Goal: Transaction & Acquisition: Purchase product/service

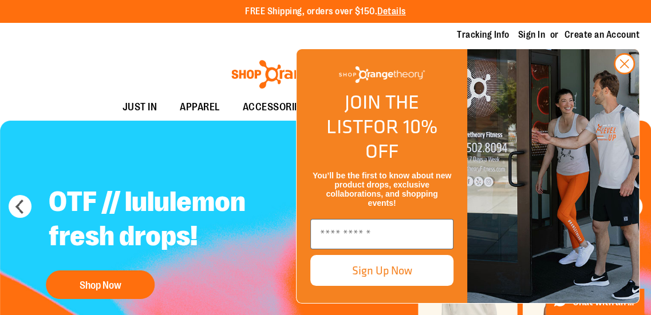
click at [625, 68] on icon "Close dialog" at bounding box center [625, 64] width 8 height 8
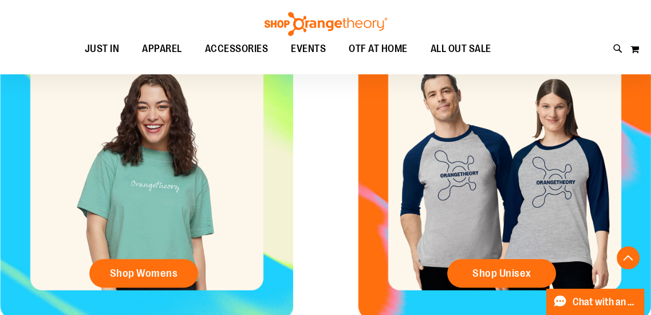
scroll to position [515, 0]
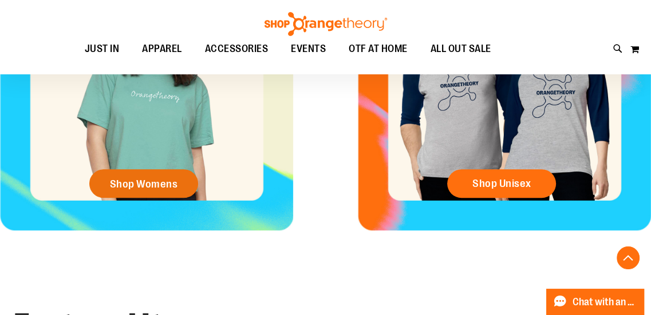
click at [172, 186] on span "Shop Womens" at bounding box center [144, 184] width 68 height 13
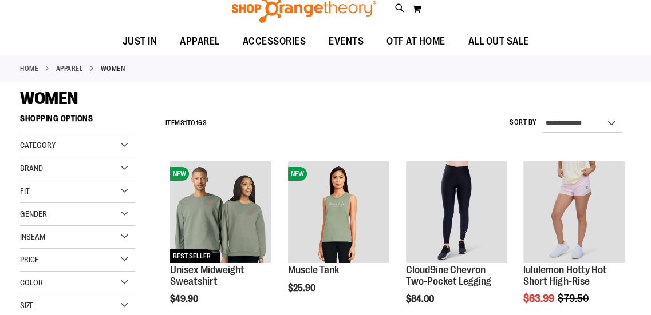
scroll to position [116, 0]
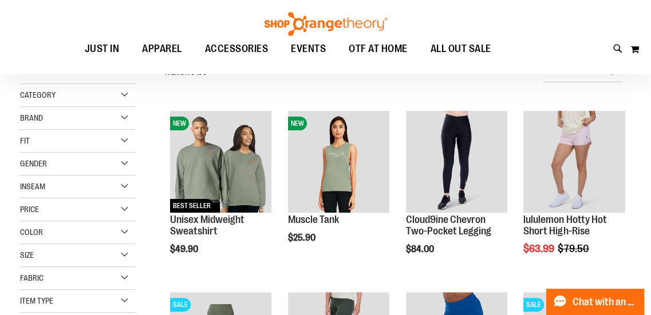
click at [473, 172] on img "product" at bounding box center [457, 162] width 102 height 102
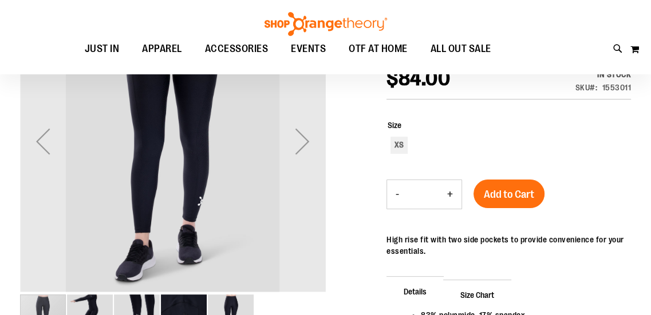
scroll to position [171, 0]
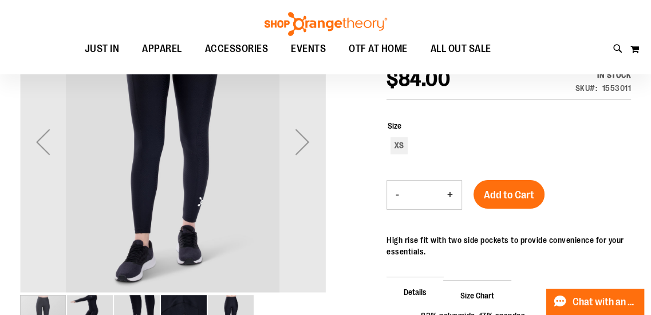
click at [308, 144] on div "Next" at bounding box center [302, 142] width 46 height 46
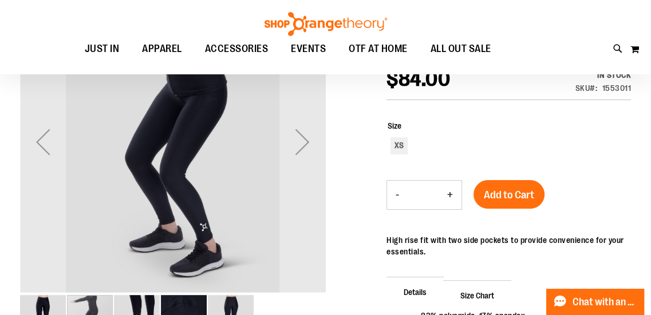
click at [304, 137] on div "Next" at bounding box center [302, 142] width 46 height 46
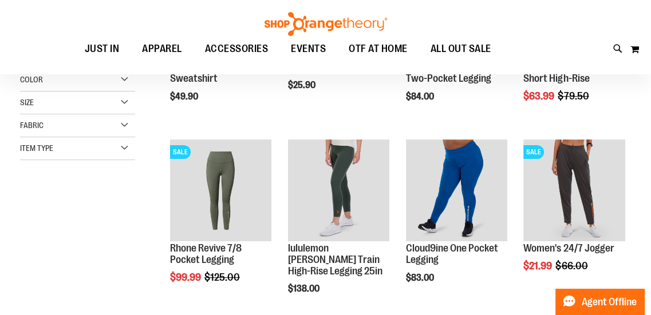
scroll to position [171, 0]
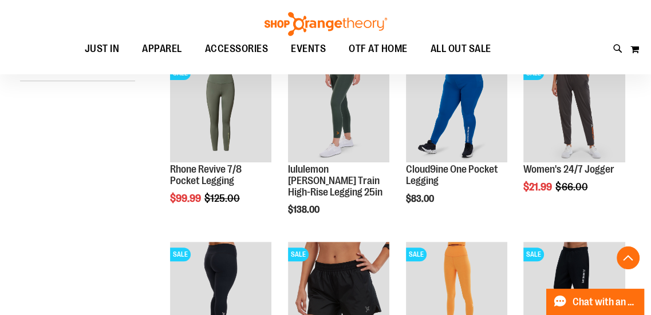
scroll to position [171, 0]
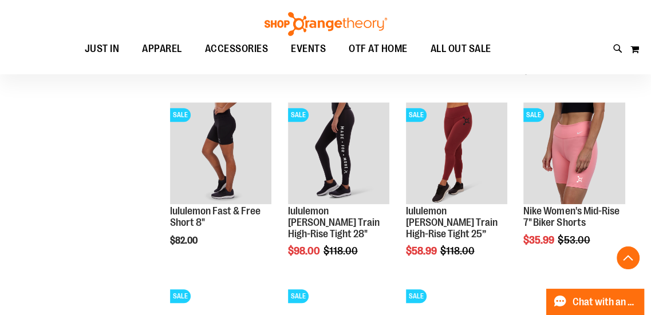
scroll to position [743, 0]
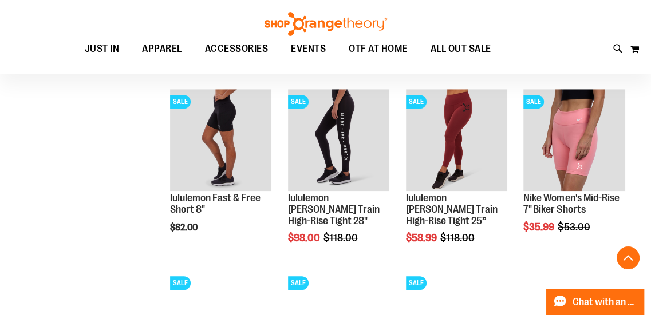
click at [360, 116] on img "product" at bounding box center [339, 140] width 102 height 102
click at [347, 140] on img "product" at bounding box center [339, 140] width 102 height 102
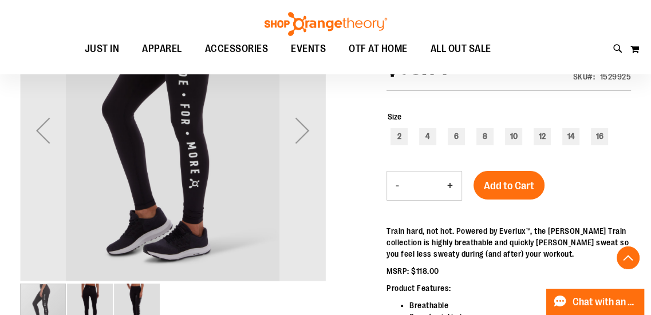
scroll to position [172, 0]
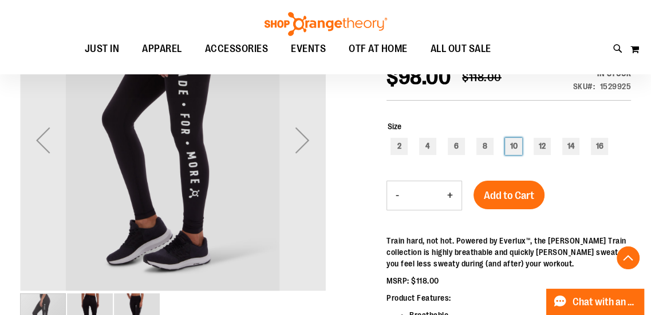
click at [517, 151] on div "10" at bounding box center [513, 146] width 17 height 17
type input "***"
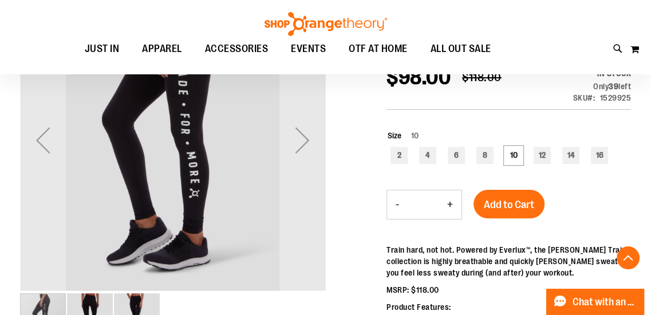
click at [520, 211] on span "Add to Cart" at bounding box center [509, 205] width 50 height 13
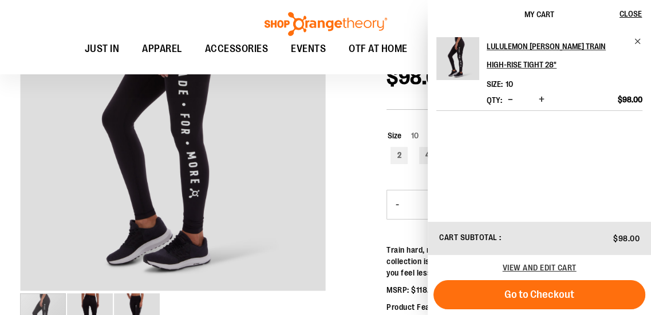
click at [634, 43] on span "Remove item" at bounding box center [638, 41] width 9 height 9
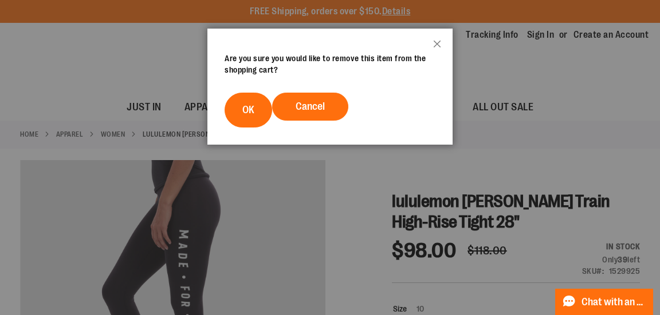
click at [302, 112] on span "Cancel" at bounding box center [309, 106] width 29 height 11
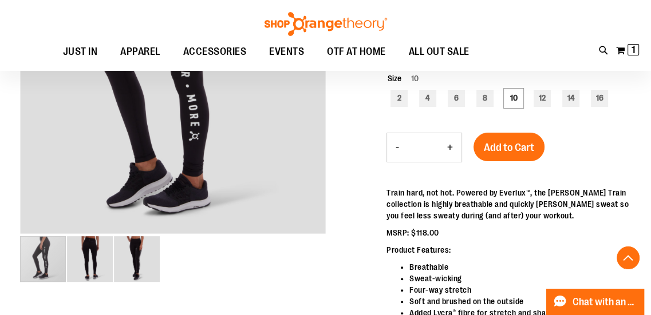
scroll to position [230, 0]
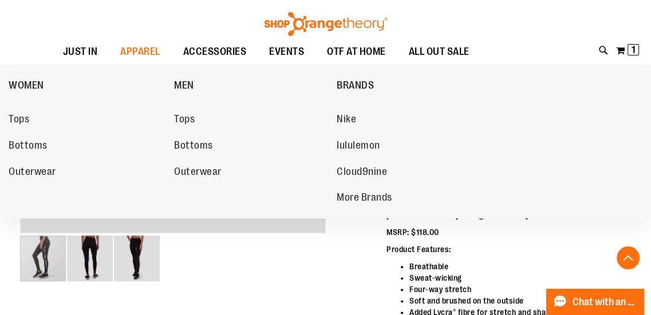
click at [29, 126] on span "Tops" at bounding box center [19, 120] width 21 height 14
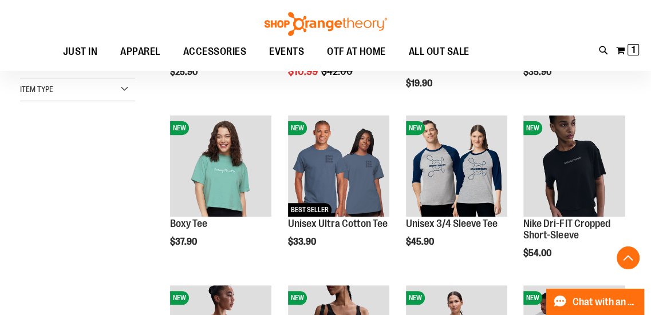
scroll to position [344, 0]
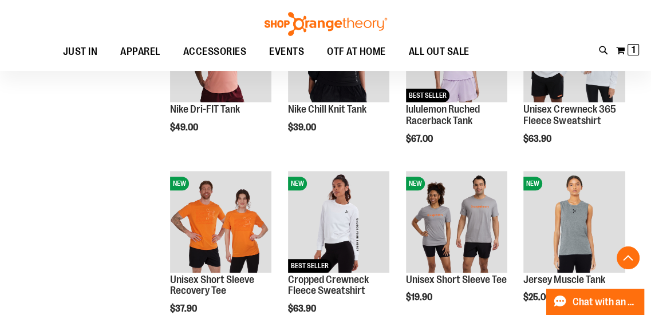
scroll to position [630, 0]
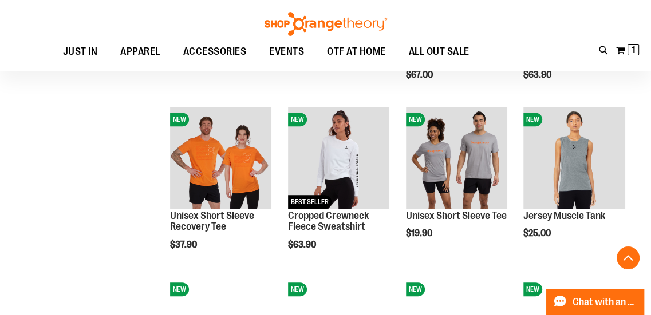
click at [212, 160] on img "product" at bounding box center [221, 158] width 102 height 102
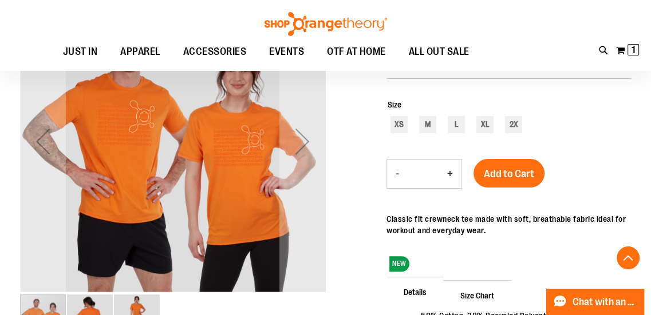
scroll to position [228, 0]
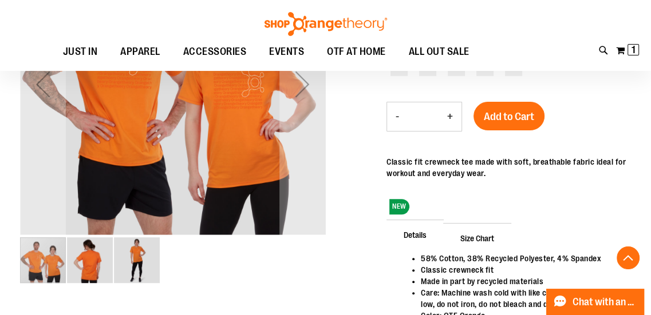
click at [131, 258] on img "image 3 of 3" at bounding box center [137, 261] width 46 height 46
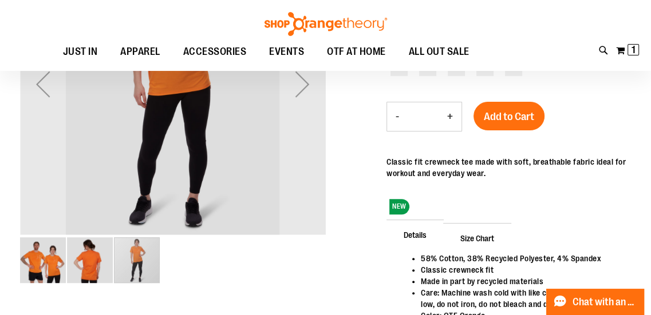
scroll to position [114, 0]
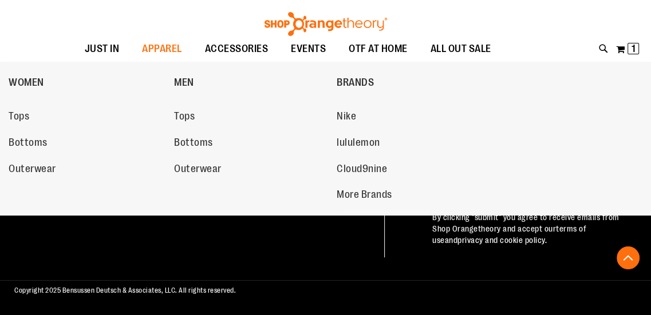
scroll to position [584, 0]
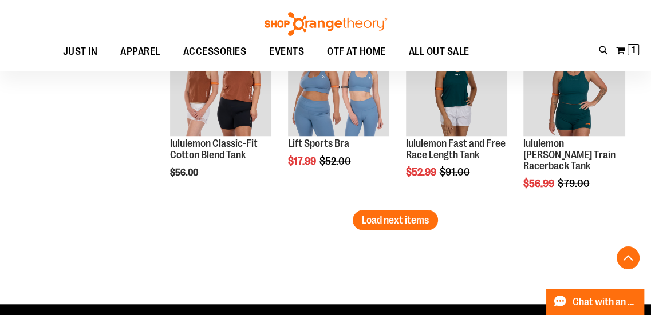
scroll to position [1557, 0]
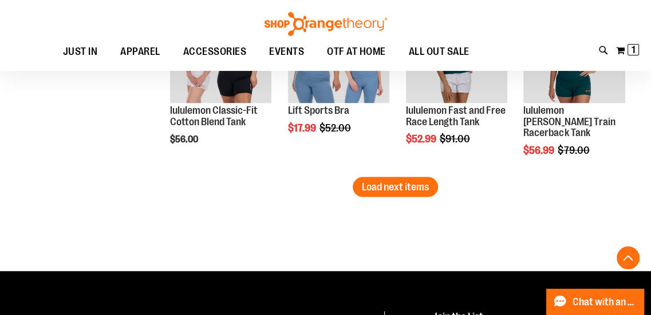
click at [380, 188] on span "Load next items" at bounding box center [395, 186] width 67 height 11
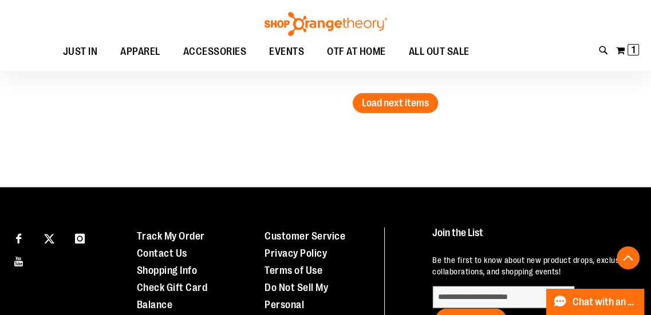
scroll to position [2187, 0]
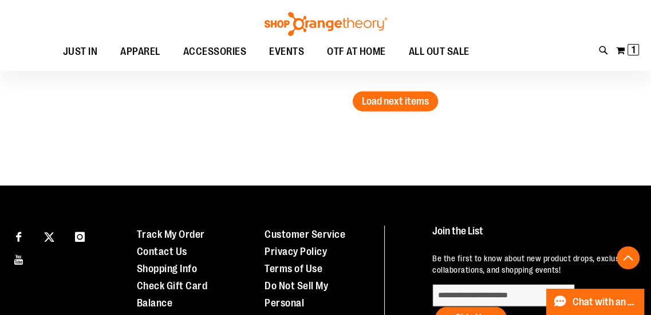
click at [289, 71] on div "Add to Cart In stock" at bounding box center [288, 71] width 1 height 0
click at [400, 105] on span "Load next items" at bounding box center [395, 101] width 67 height 11
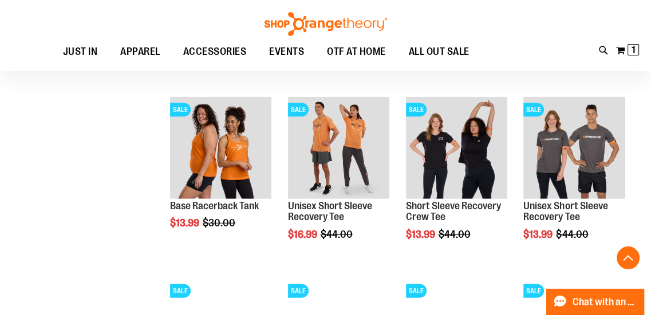
click at [562, 151] on img "product" at bounding box center [574, 148] width 102 height 102
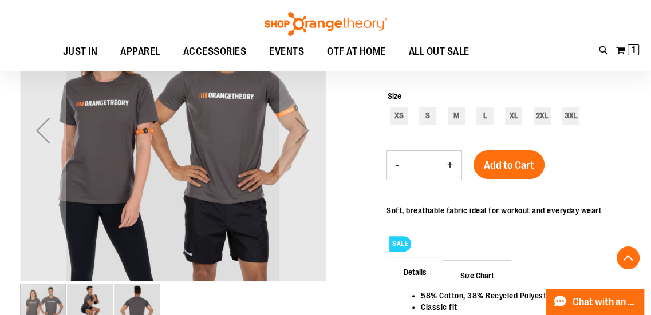
scroll to position [172, 0]
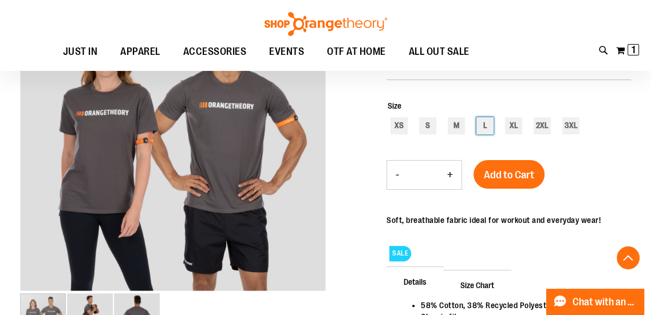
click at [482, 128] on div "L" at bounding box center [484, 125] width 17 height 17
type input "***"
click at [517, 181] on span "Add to Cart" at bounding box center [509, 175] width 50 height 13
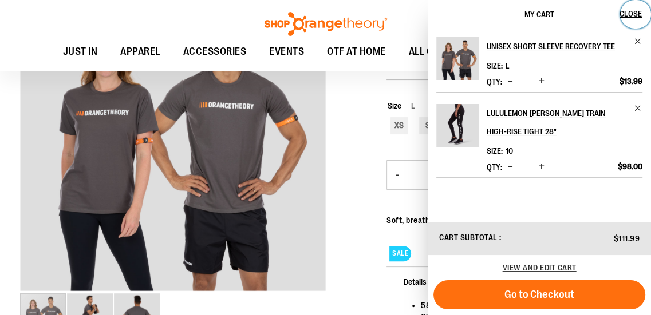
click at [629, 12] on span "Close" at bounding box center [630, 13] width 22 height 9
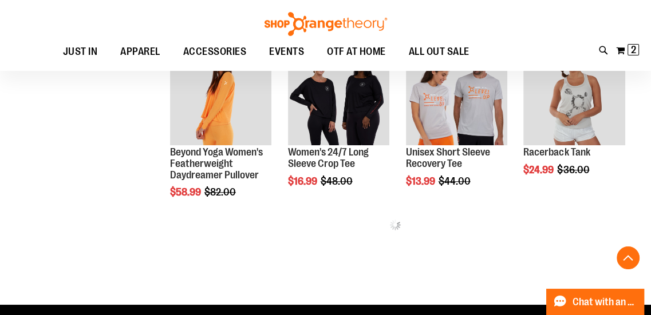
scroll to position [559, 0]
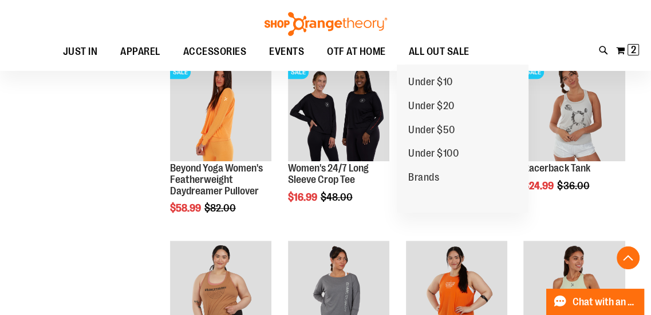
click at [434, 51] on span "ALL OUT SALE" at bounding box center [439, 52] width 61 height 26
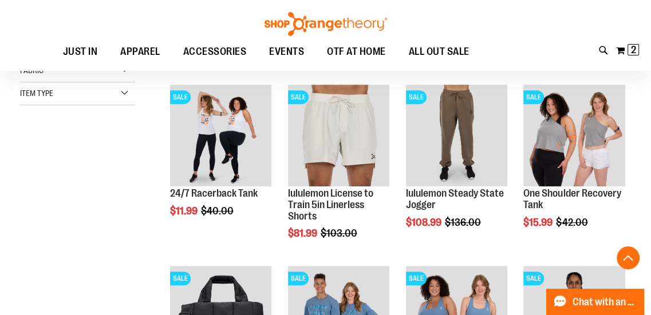
scroll to position [343, 0]
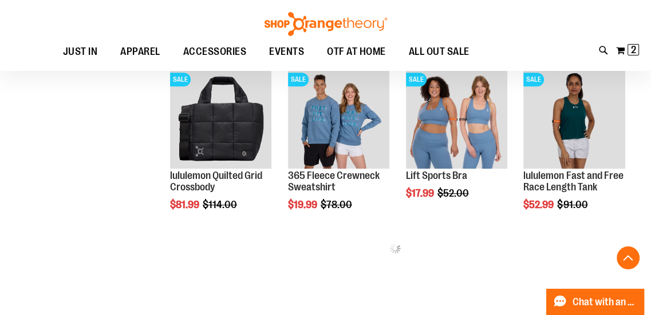
scroll to position [515, 0]
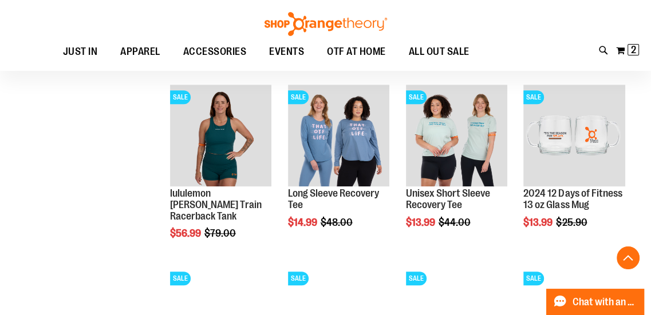
scroll to position [858, 0]
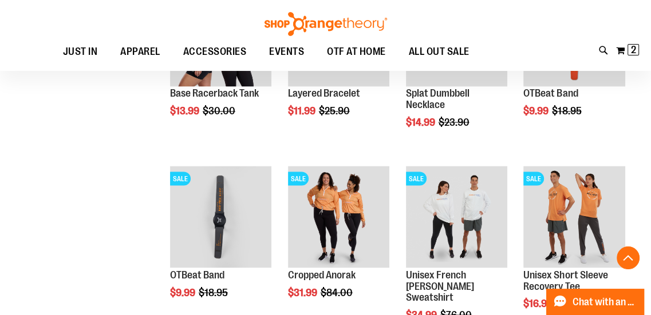
scroll to position [1545, 0]
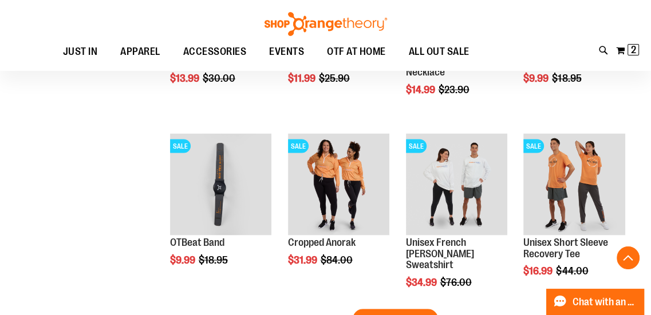
click at [318, 204] on img "product" at bounding box center [339, 184] width 102 height 102
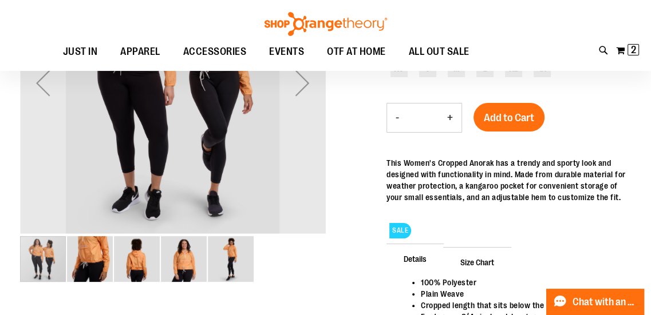
scroll to position [171, 0]
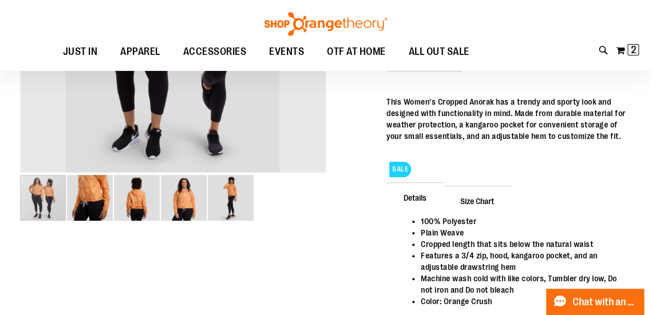
click at [133, 214] on img "image 3 of 5" at bounding box center [137, 198] width 46 height 46
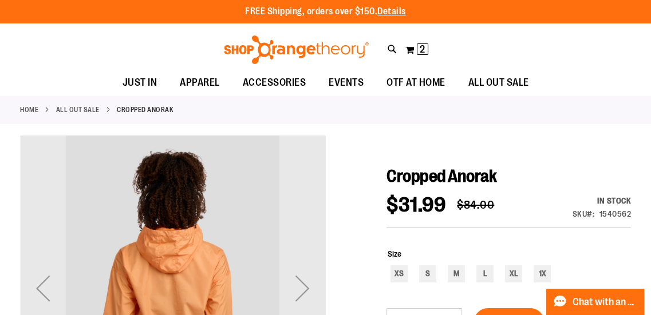
scroll to position [56, 0]
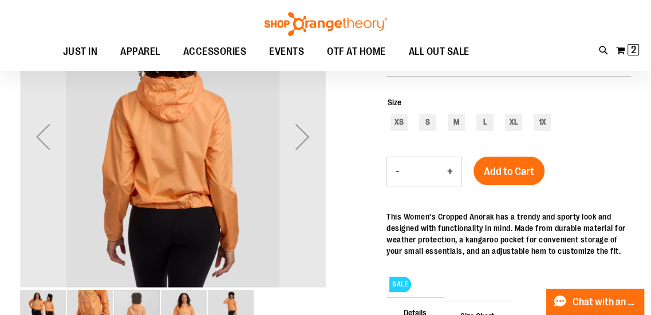
click at [305, 134] on div "Next" at bounding box center [302, 137] width 46 height 46
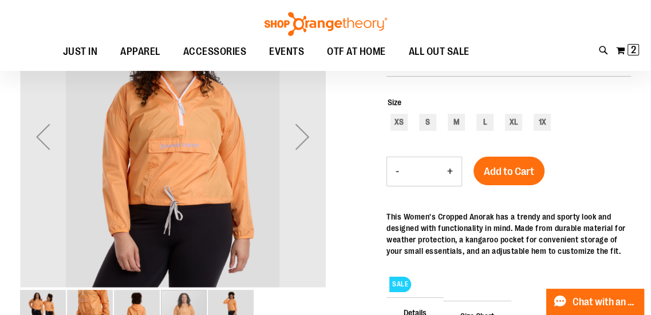
click at [305, 137] on div "Next" at bounding box center [302, 137] width 46 height 46
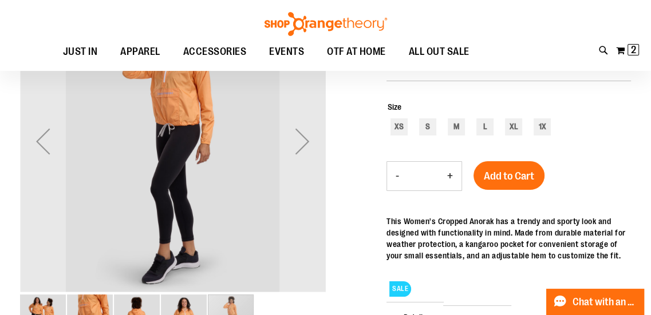
scroll to position [0, 0]
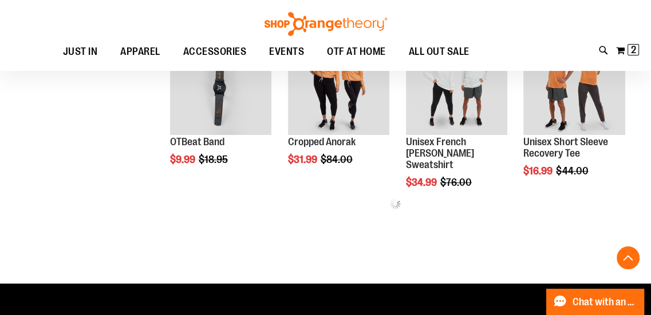
scroll to position [515, 0]
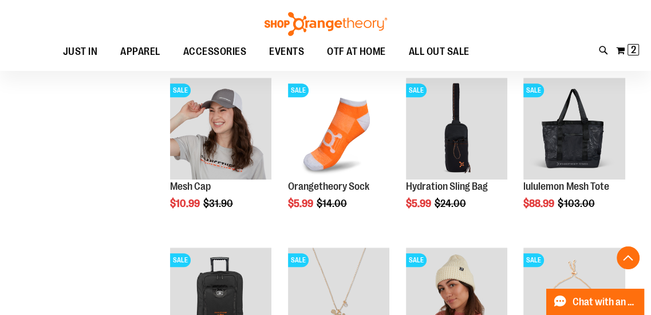
scroll to position [973, 0]
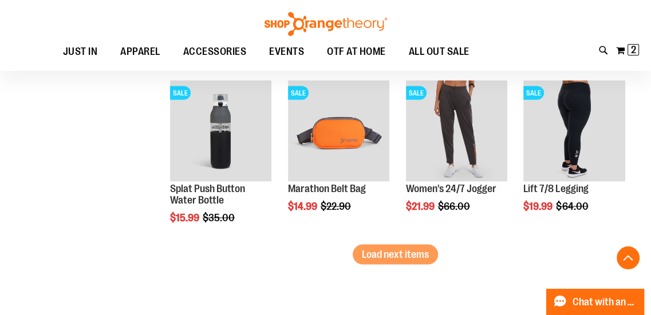
scroll to position [1545, 0]
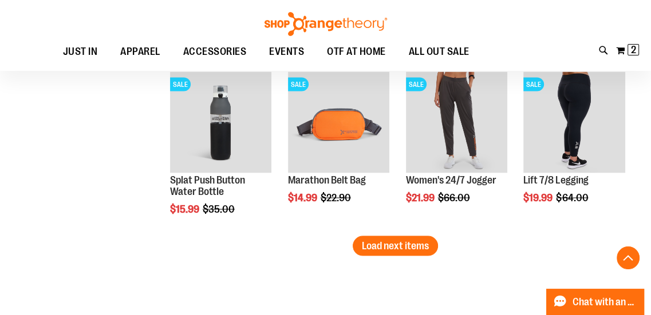
click at [393, 245] on span "Load next items" at bounding box center [395, 245] width 67 height 11
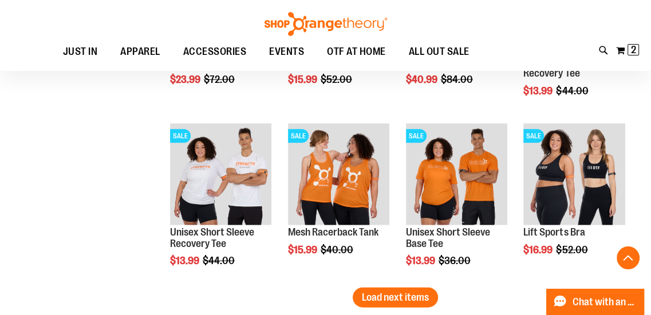
scroll to position [2118, 0]
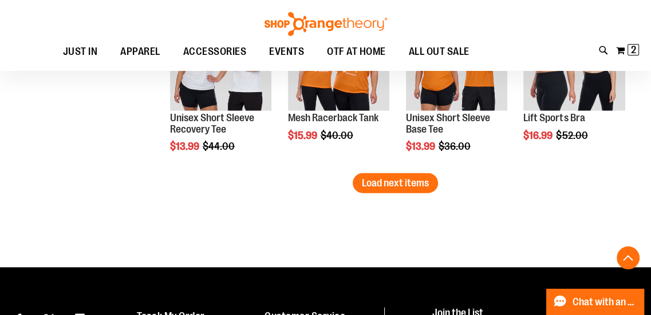
click at [395, 179] on button "Load next items" at bounding box center [395, 183] width 85 height 20
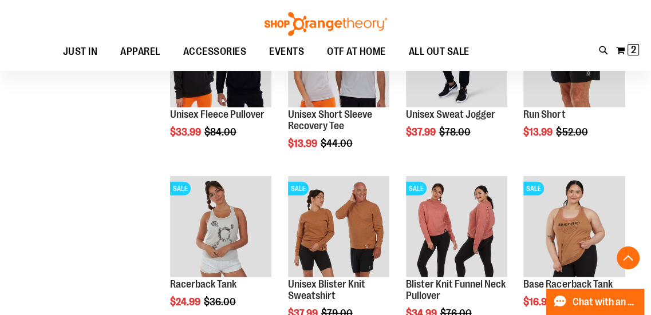
scroll to position [2633, 0]
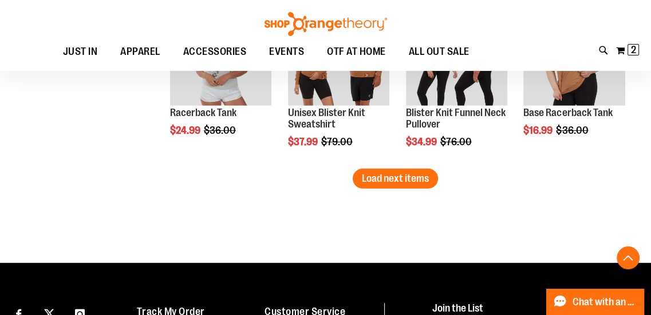
click at [392, 184] on span "Load next items" at bounding box center [395, 178] width 67 height 11
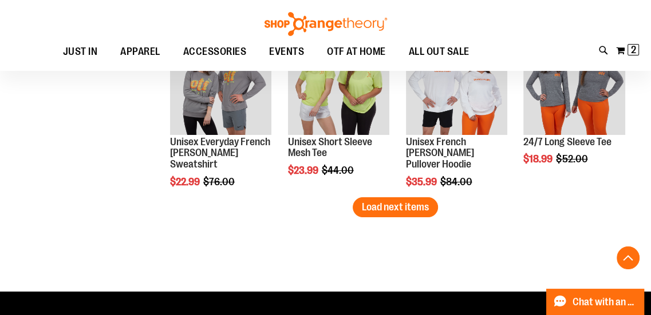
scroll to position [3091, 0]
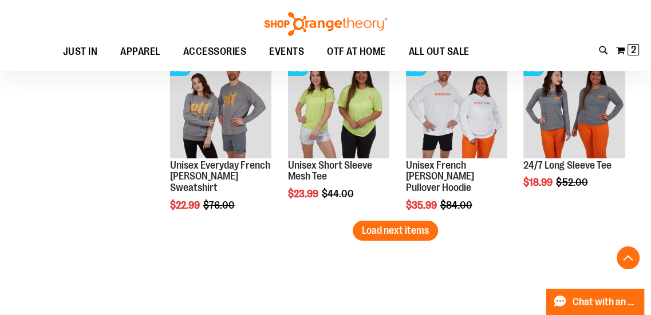
click at [417, 236] on span "Load next items" at bounding box center [395, 230] width 67 height 11
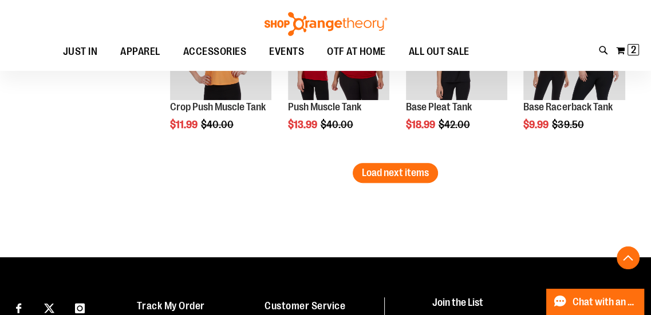
scroll to position [3721, 0]
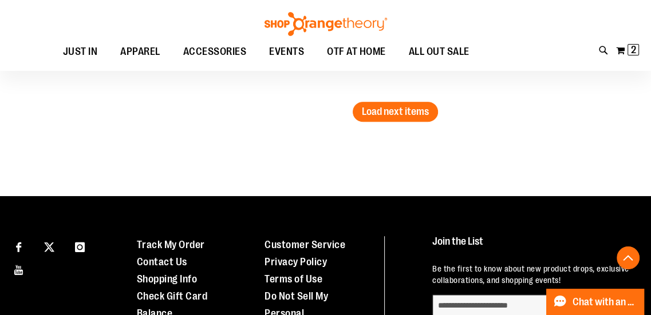
click at [398, 106] on button "Load next items" at bounding box center [395, 112] width 85 height 20
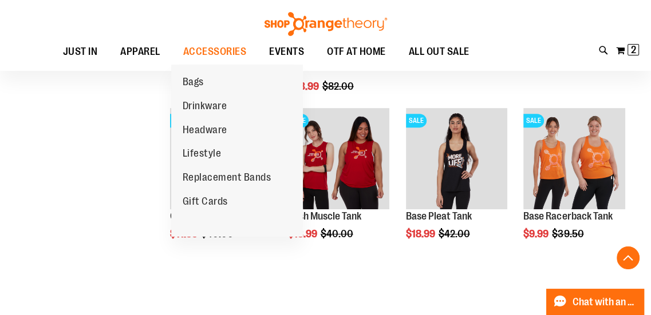
scroll to position [3549, 0]
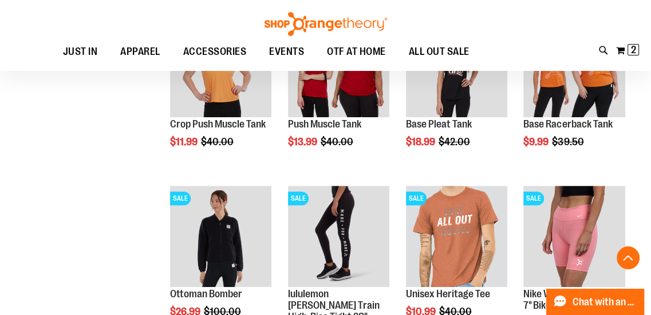
scroll to position [3721, 0]
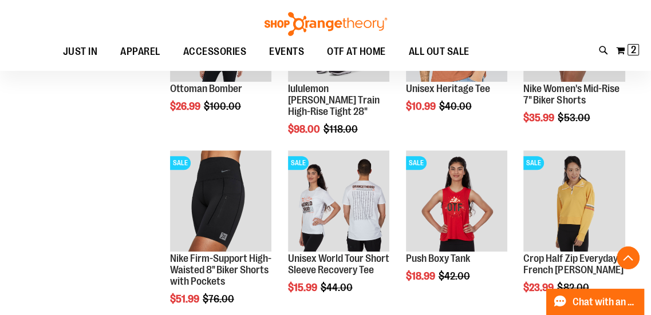
scroll to position [3778, 0]
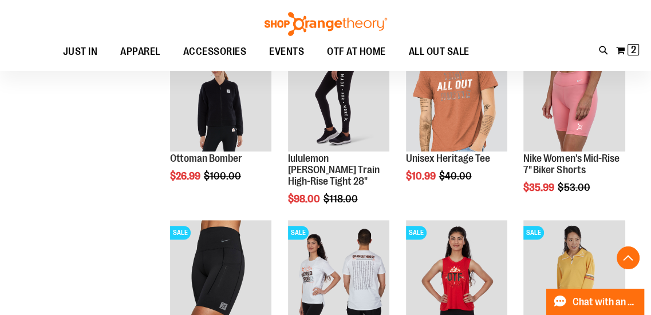
click at [346, 51] on span "OTF AT HOME" at bounding box center [356, 52] width 59 height 26
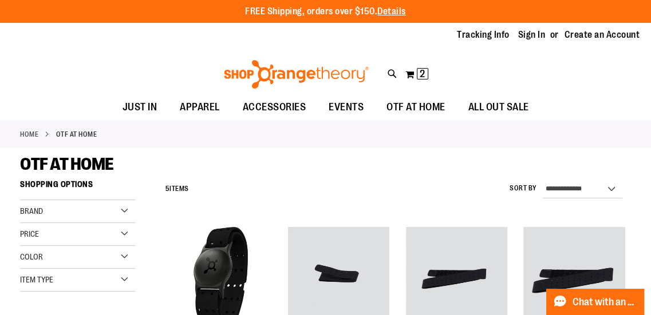
click at [420, 76] on span "2" at bounding box center [422, 73] width 5 height 11
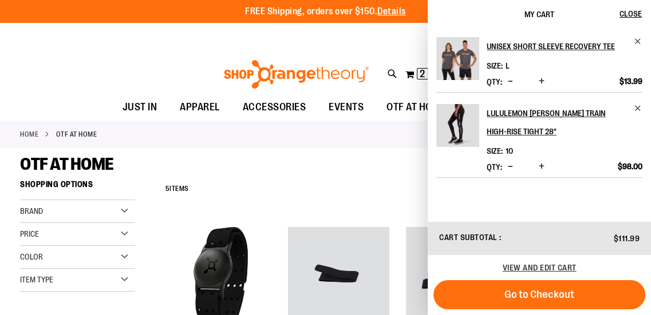
click at [539, 265] on span "View and edit cart" at bounding box center [540, 267] width 74 height 9
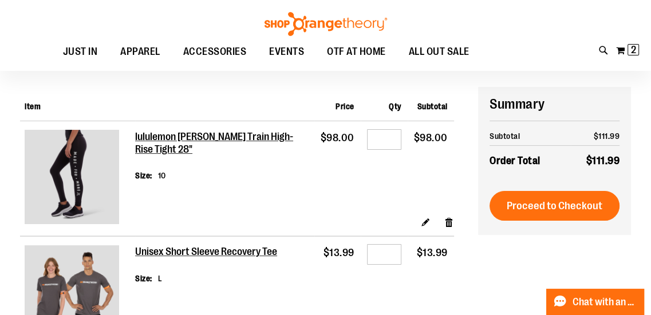
scroll to position [57, 0]
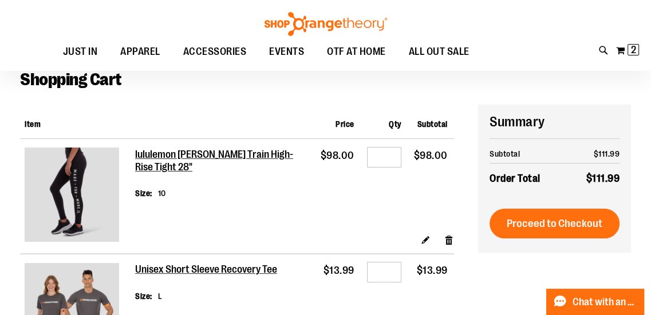
click at [179, 159] on h2 "lululemon [PERSON_NAME] Train High-Rise Tight 28"" at bounding box center [222, 161] width 175 height 25
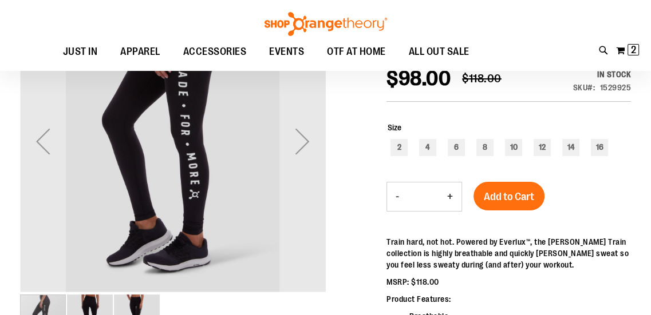
scroll to position [171, 0]
click at [486, 154] on div "8" at bounding box center [484, 148] width 17 height 17
type input "***"
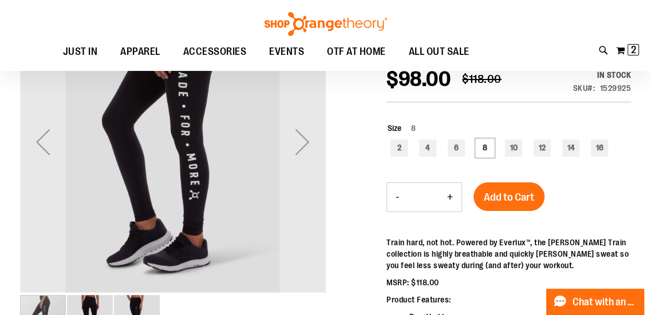
click at [510, 211] on button "Add to Cart" at bounding box center [508, 197] width 71 height 29
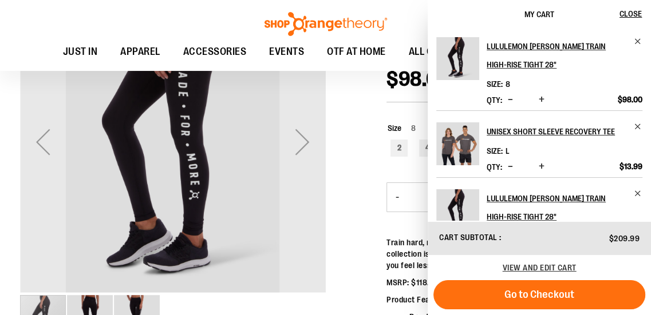
scroll to position [51, 0]
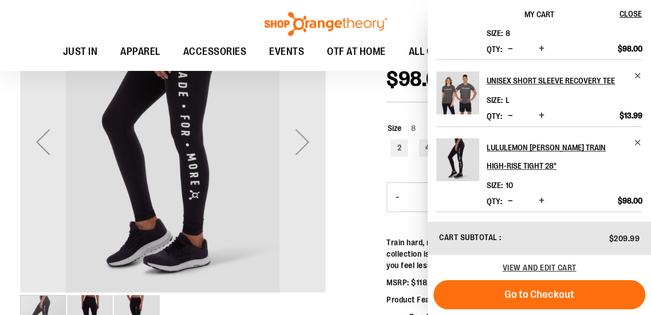
click at [513, 201] on button "Decrease product quantity" at bounding box center [510, 201] width 11 height 11
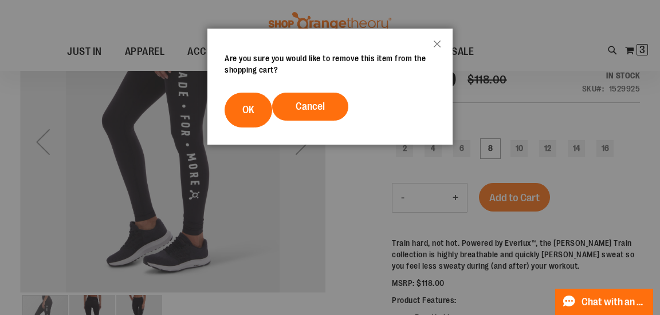
click at [258, 128] on button "OK" at bounding box center [248, 110] width 48 height 35
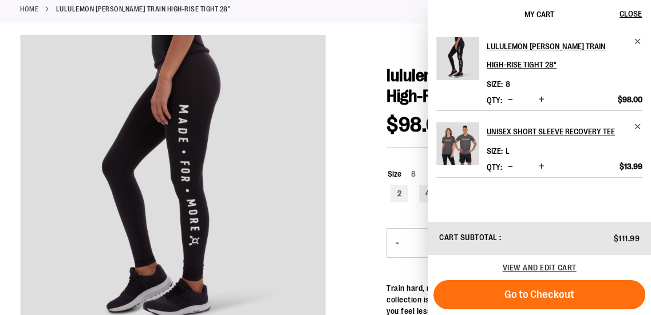
scroll to position [0, 0]
